Goal: Task Accomplishment & Management: Use online tool/utility

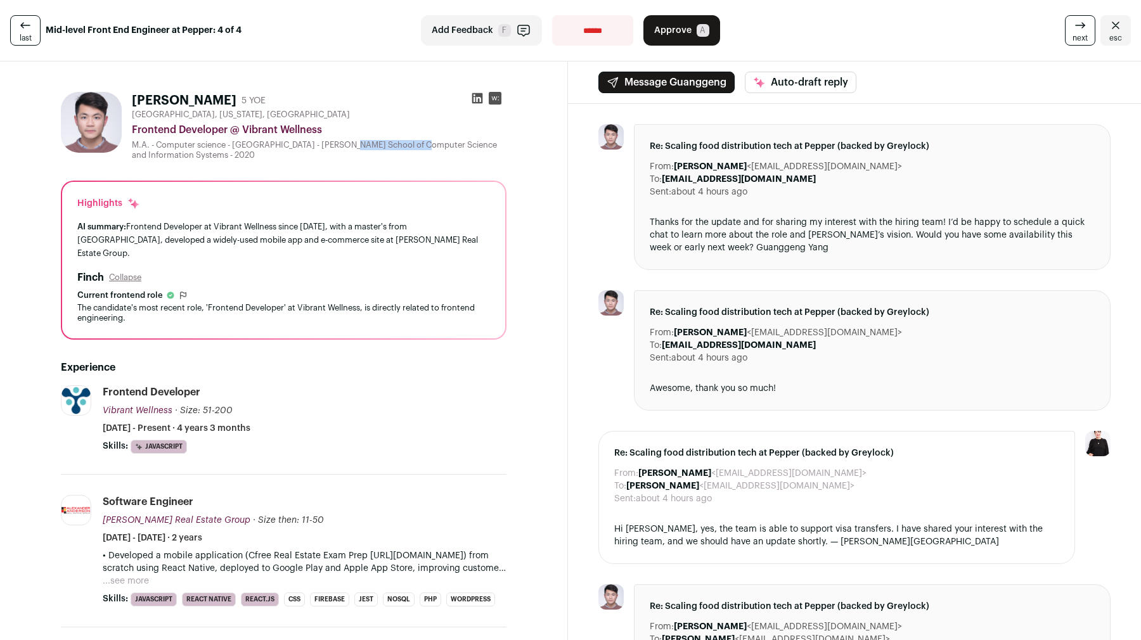
drag, startPoint x: 298, startPoint y: 144, endPoint x: 371, endPoint y: 143, distance: 73.5
click at [371, 143] on div "M.A. - Computer science - Pace University - Seidenberg School of Computer Scien…" at bounding box center [319, 150] width 375 height 20
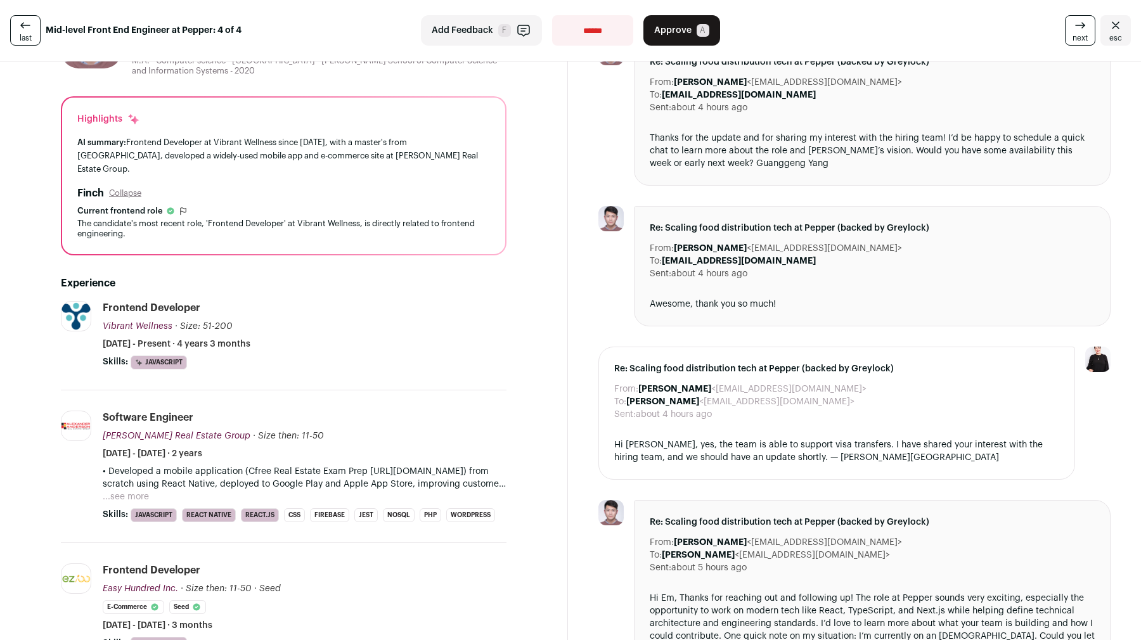
scroll to position [197, 0]
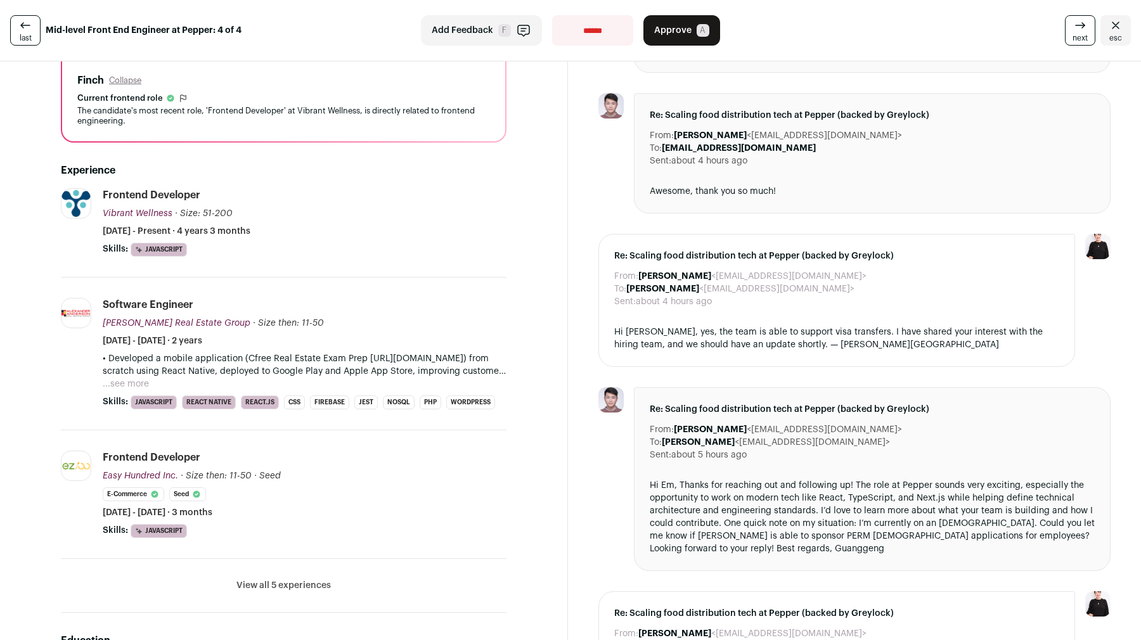
click at [136, 378] on button "...see more" at bounding box center [126, 384] width 46 height 13
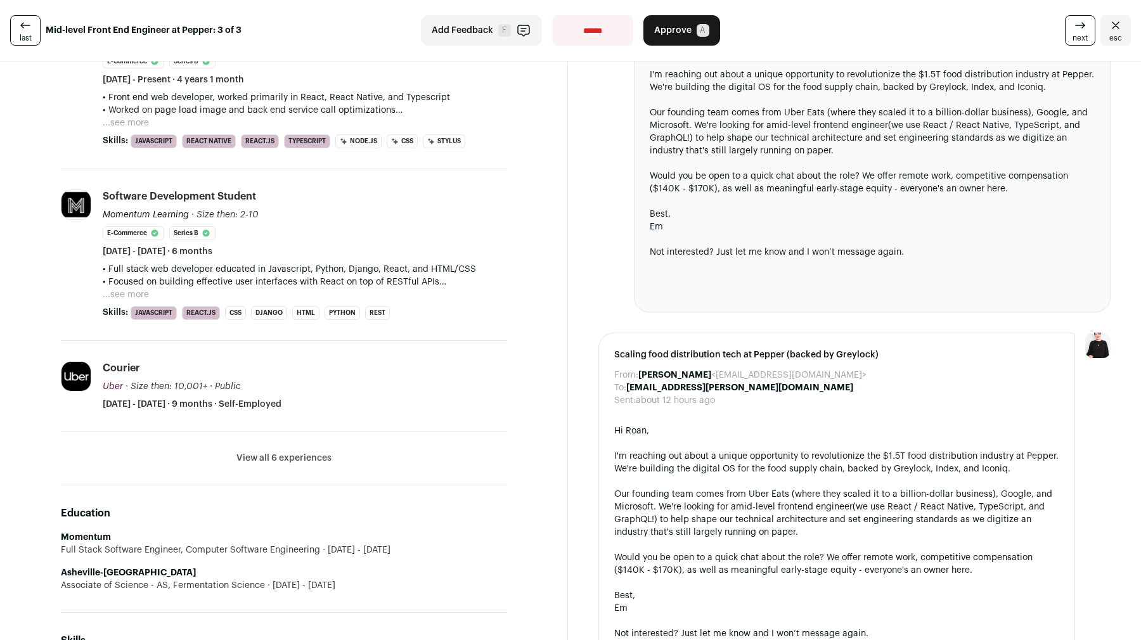
scroll to position [396, 0]
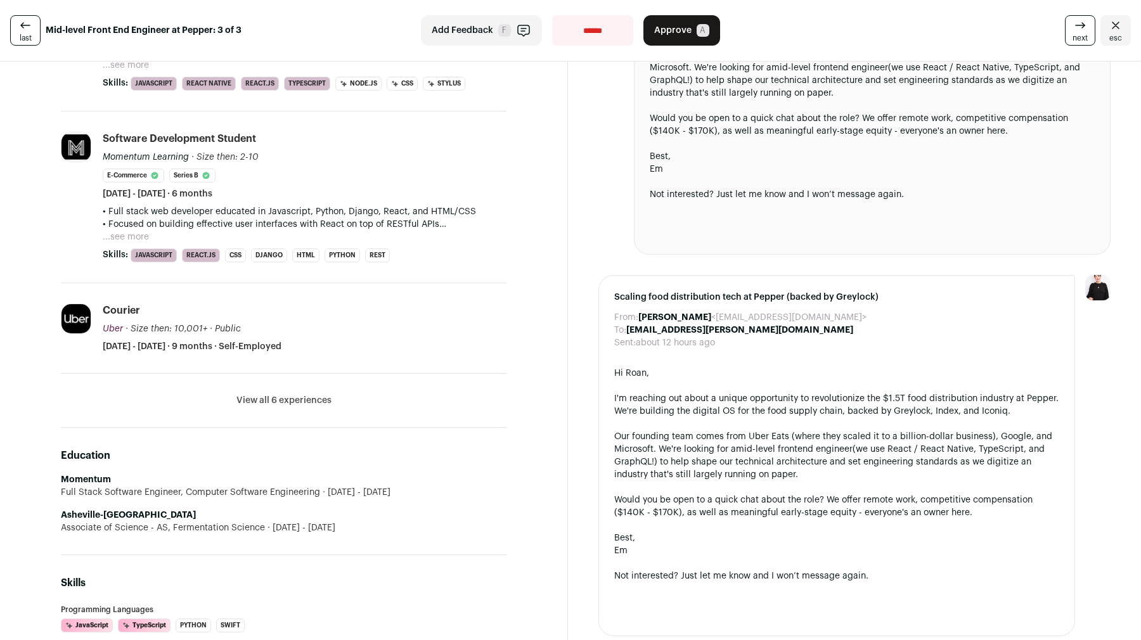
click at [268, 401] on button "View all 6 experiences" at bounding box center [283, 400] width 95 height 13
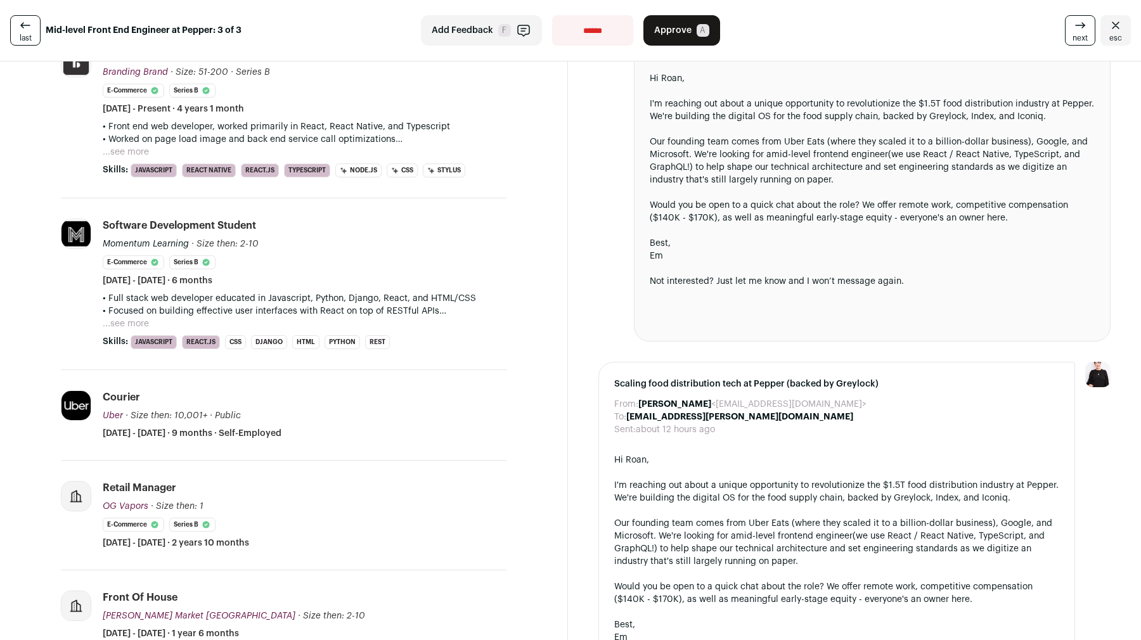
scroll to position [271, 0]
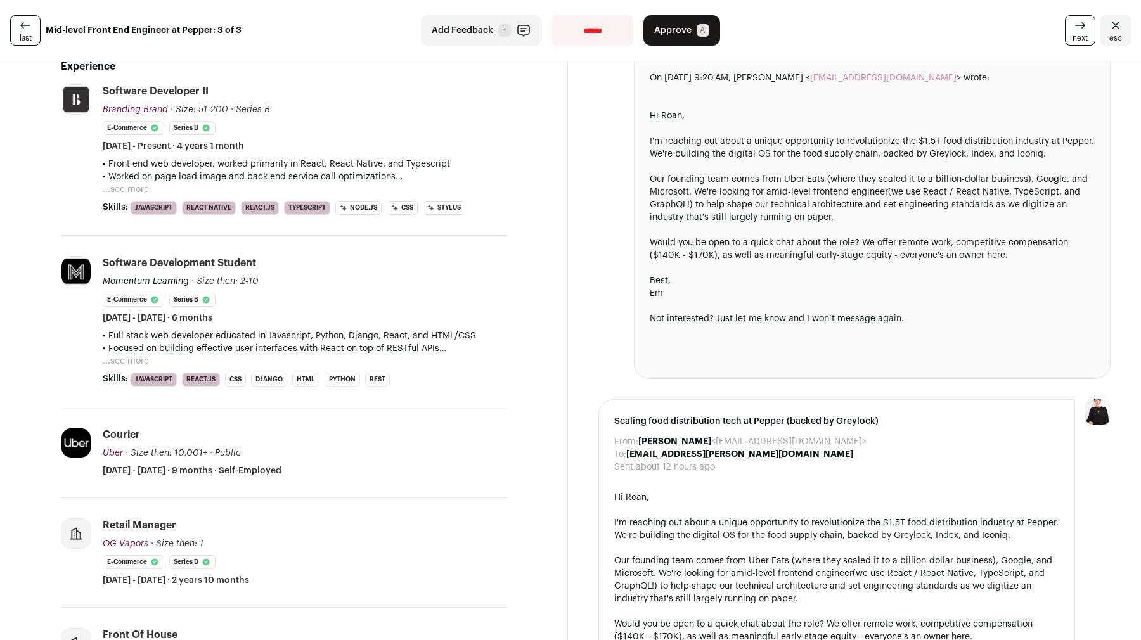
click at [130, 185] on button "...see more" at bounding box center [126, 189] width 46 height 13
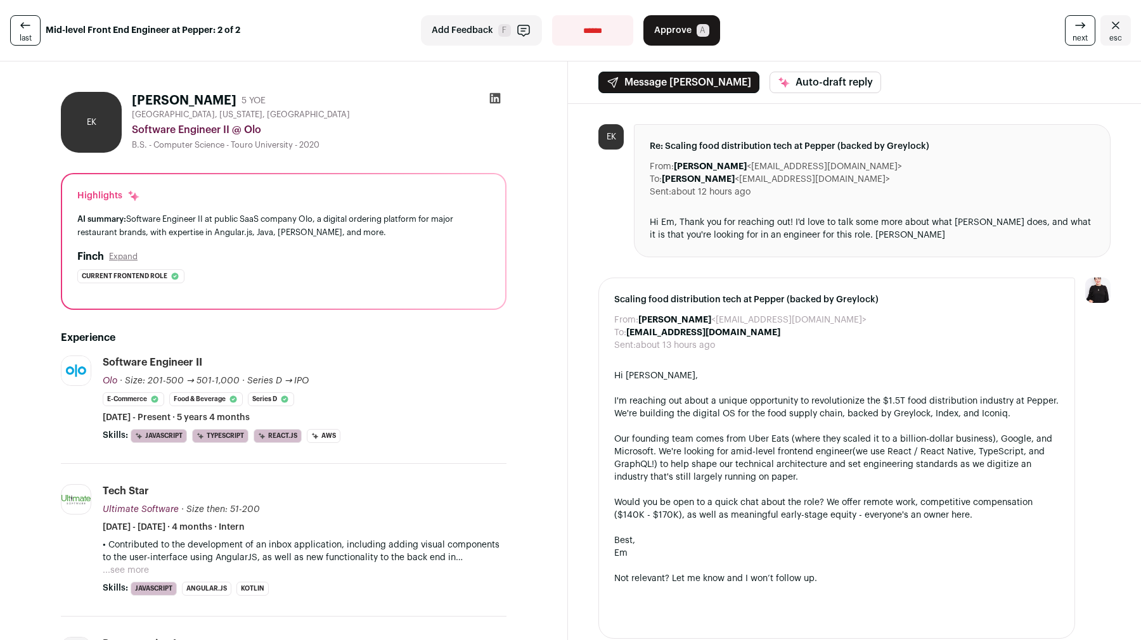
click at [669, 32] on span "Approve" at bounding box center [672, 30] width 37 height 13
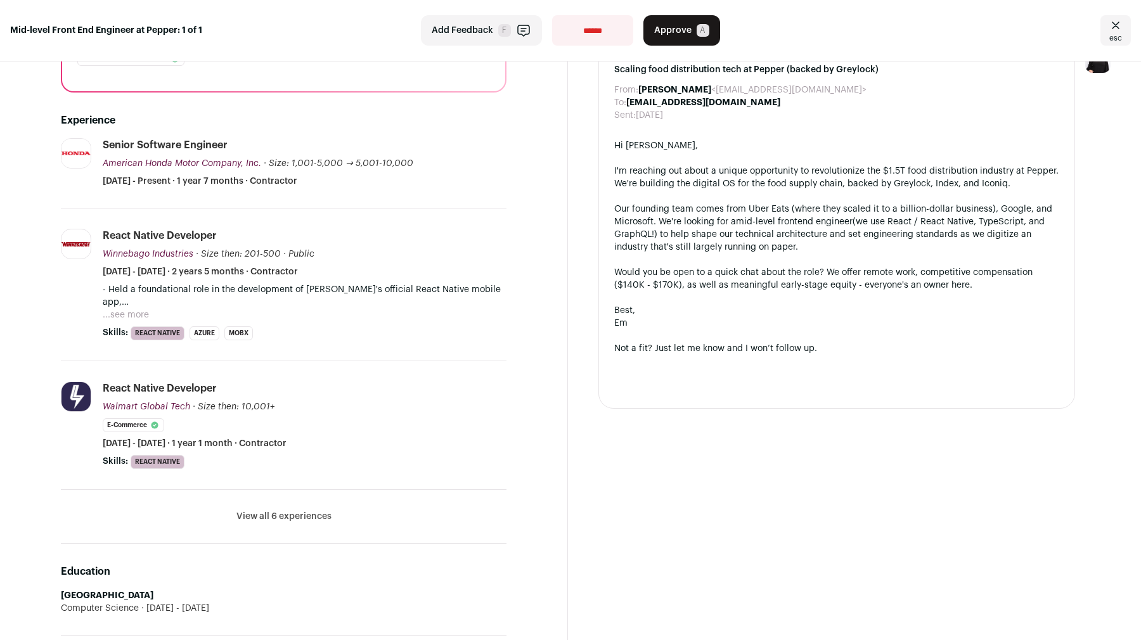
scroll to position [223, 0]
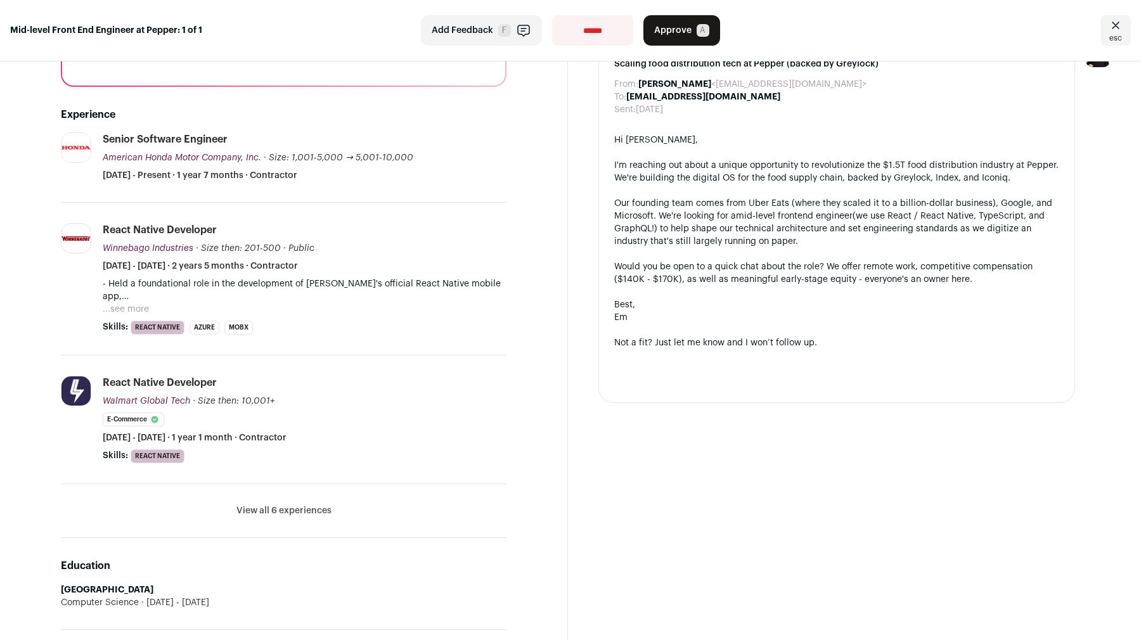
click at [261, 517] on button "View all 6 experiences" at bounding box center [283, 511] width 95 height 13
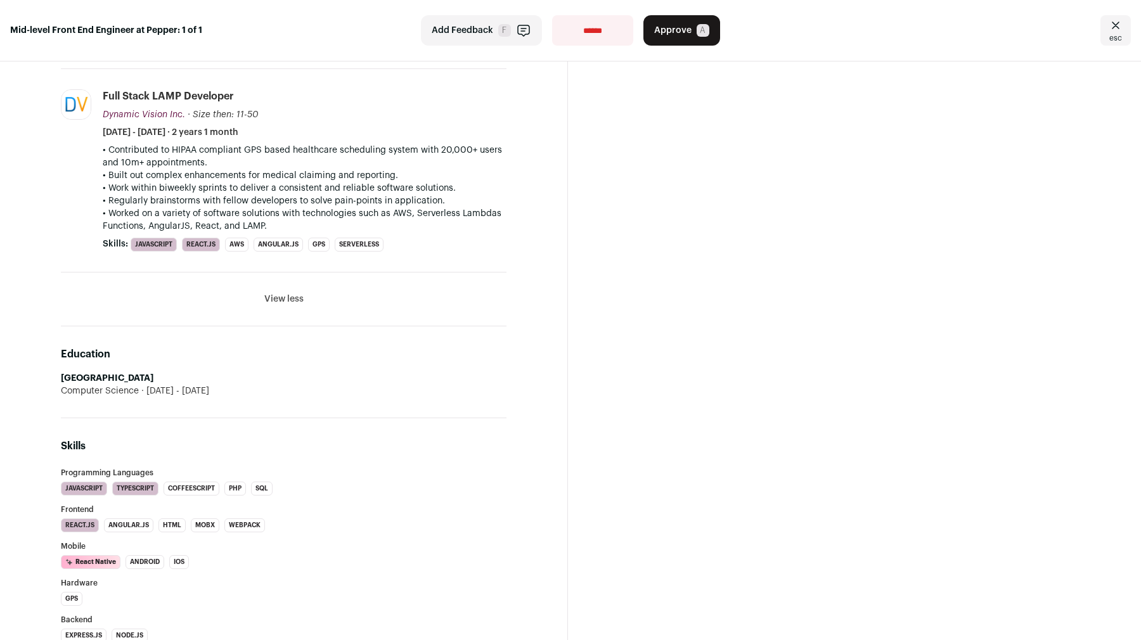
scroll to position [1170, 0]
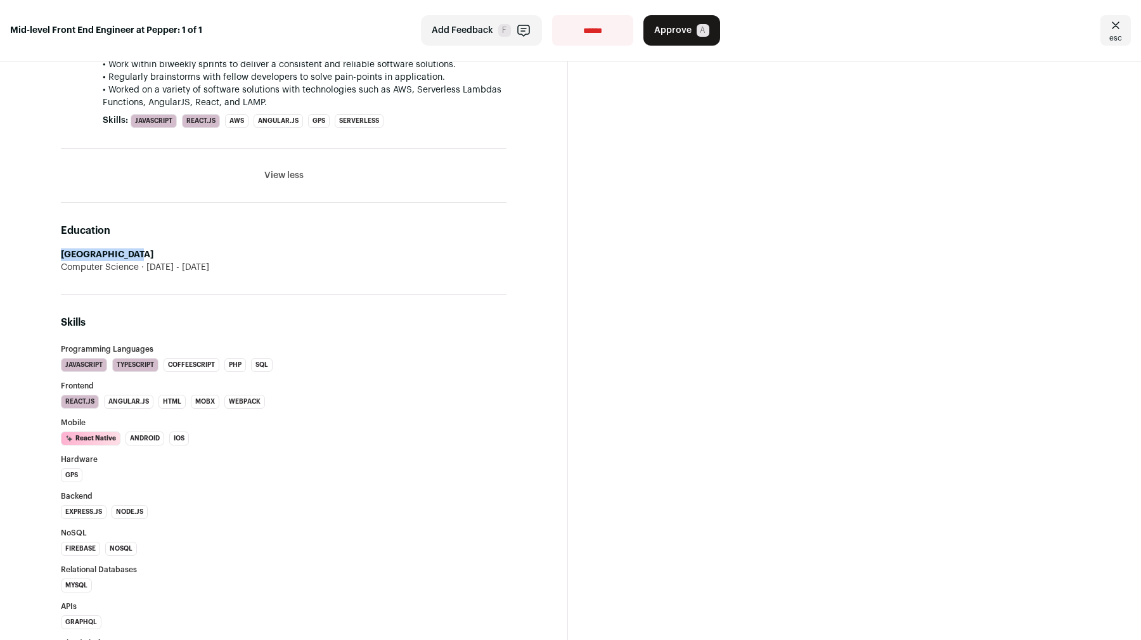
drag, startPoint x: 146, startPoint y: 266, endPoint x: 37, endPoint y: 266, distance: 109.0
copy strong "[GEOGRAPHIC_DATA]"
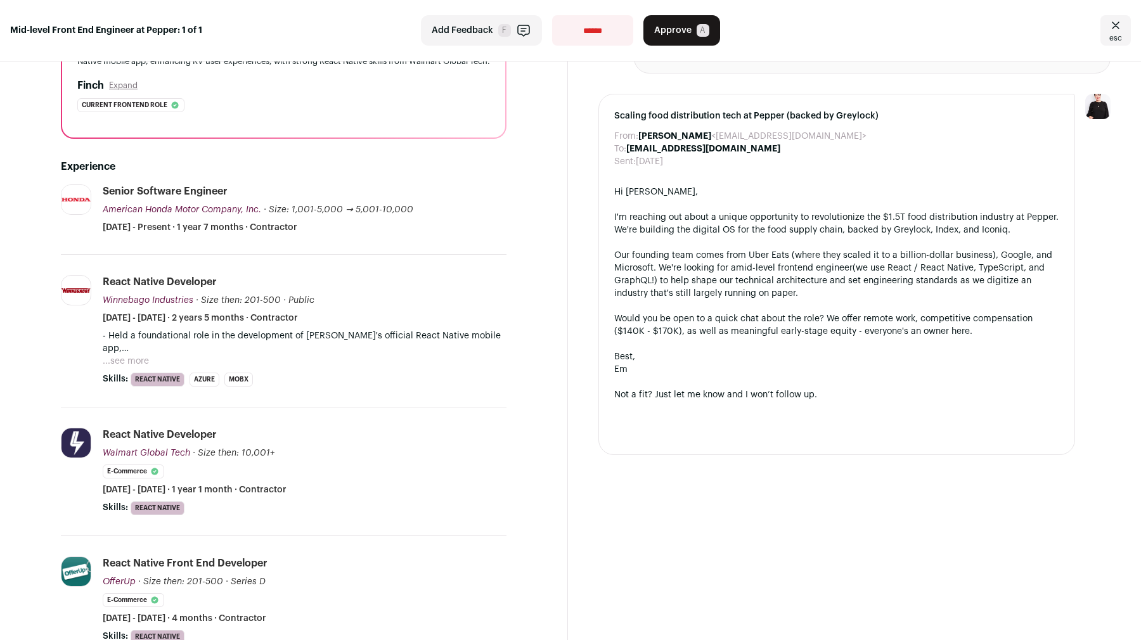
scroll to position [195, 0]
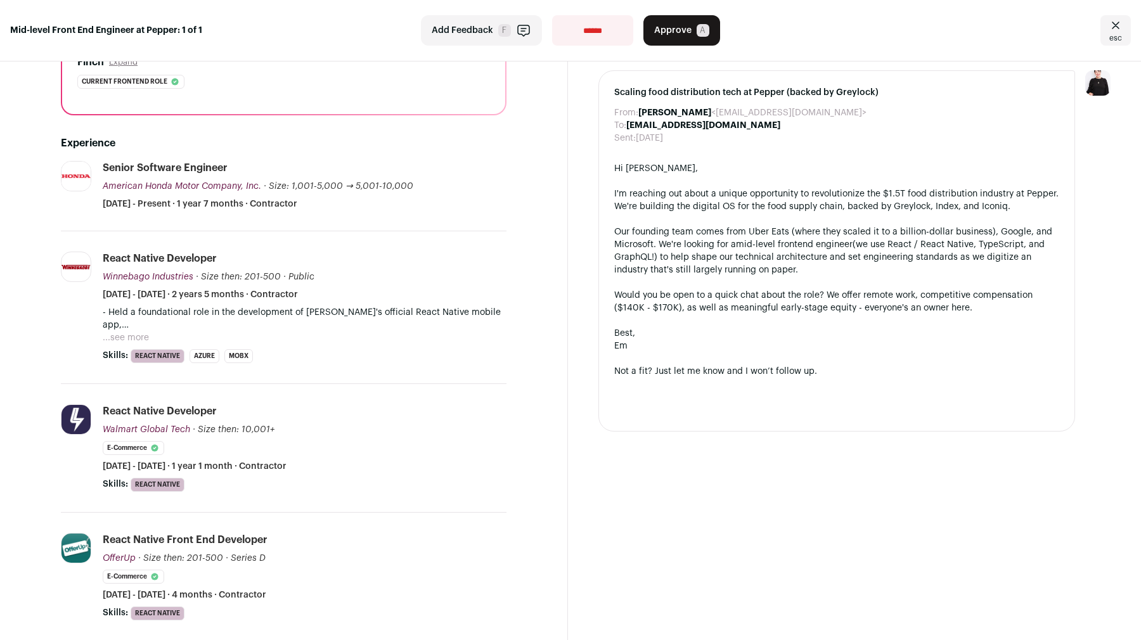
click at [137, 344] on button "...see more" at bounding box center [126, 338] width 46 height 13
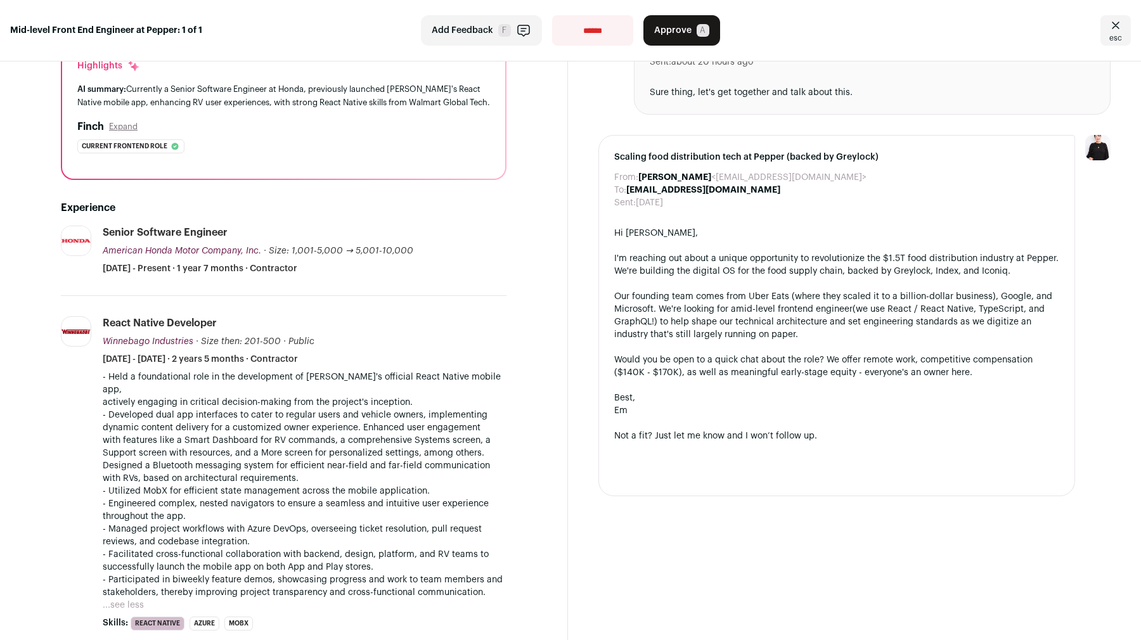
scroll to position [0, 0]
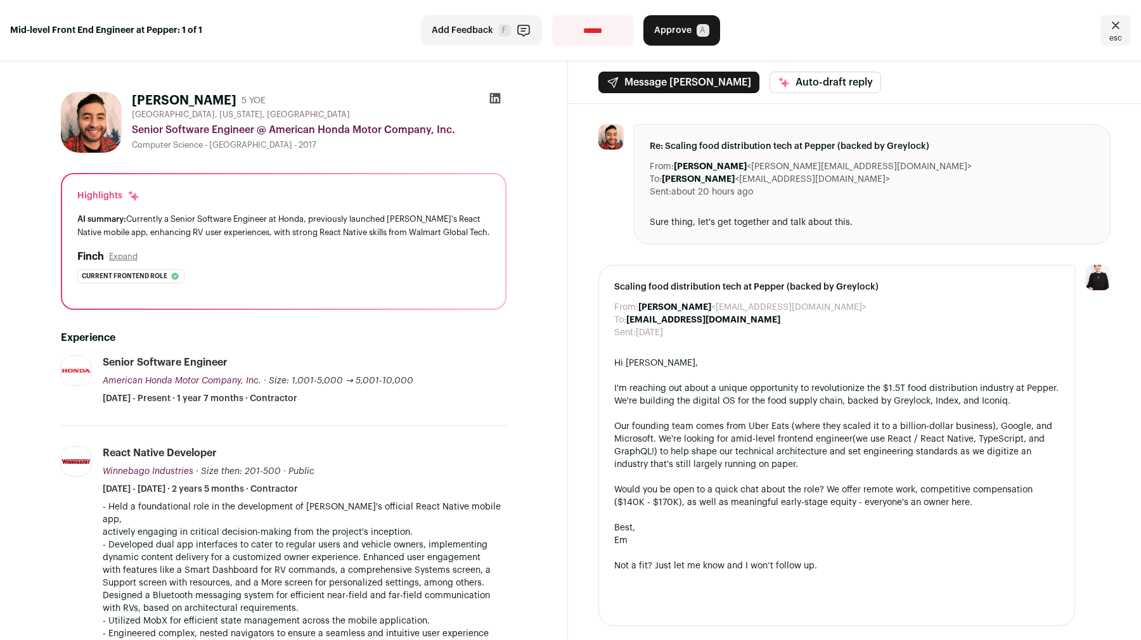
click at [673, 36] on span "Approve" at bounding box center [672, 30] width 37 height 13
